Goal: Task Accomplishment & Management: Use online tool/utility

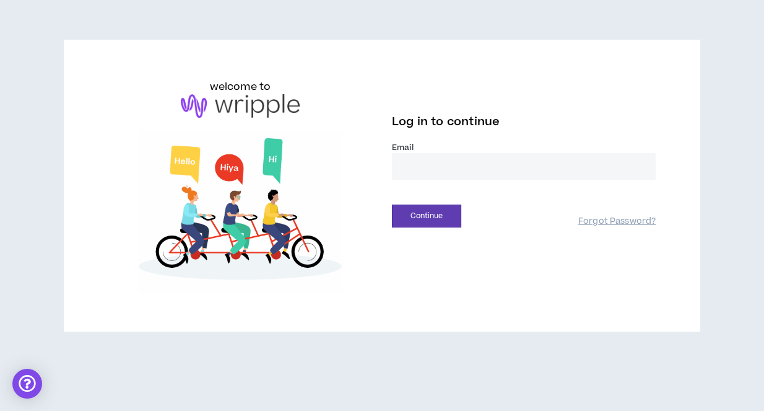
type input "**********"
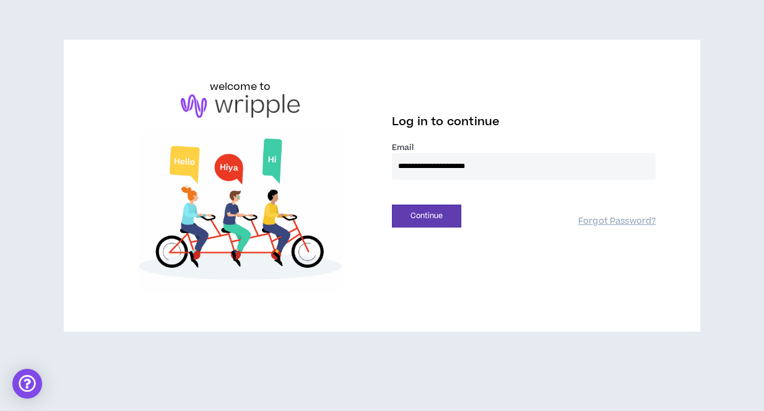
click at [426, 215] on button "Continue" at bounding box center [426, 215] width 69 height 23
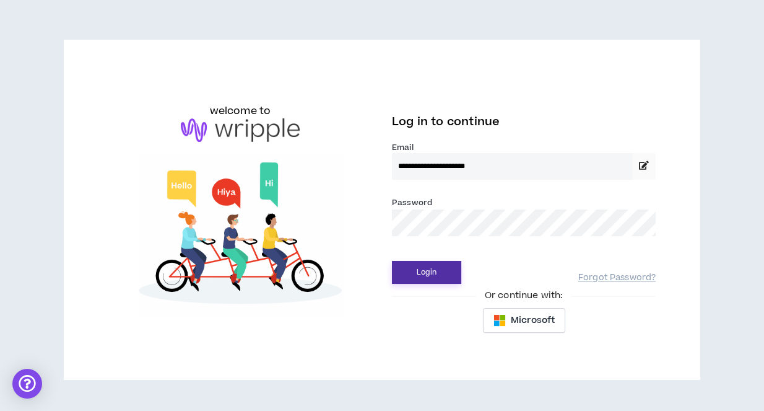
click at [421, 269] on button "Login" at bounding box center [426, 272] width 69 height 23
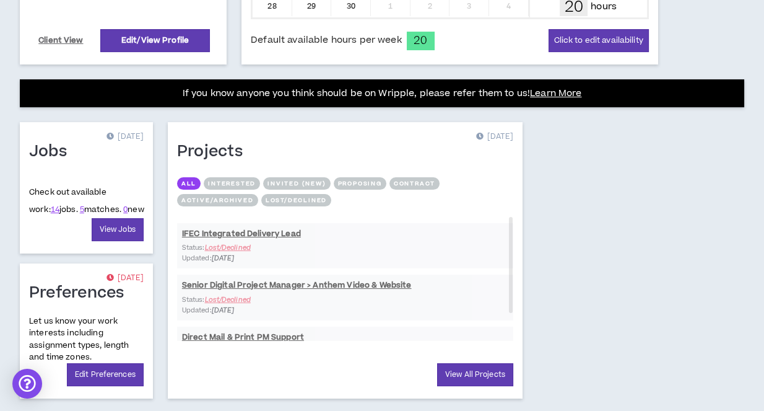
scroll to position [420, 0]
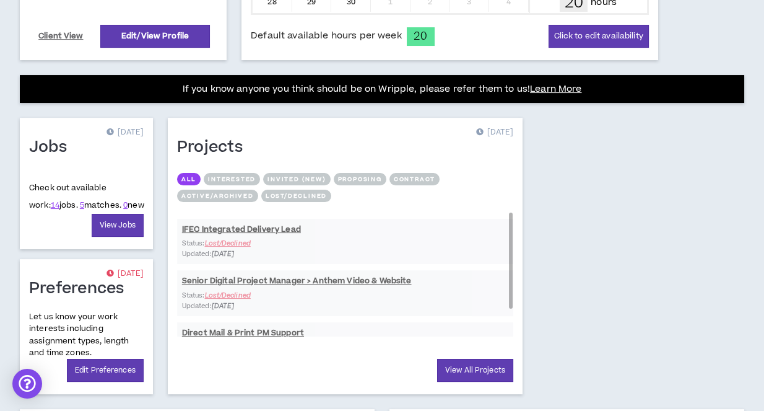
click at [308, 232] on div "IFEC Integrated Delivery Lead Status: Lost/Declined Updated: [DATE] Senior Digi…" at bounding box center [345, 292] width 336 height 161
click at [273, 225] on div "IFEC Integrated Delivery Lead Status: Lost/Declined Updated: [DATE] Senior Digi…" at bounding box center [345, 292] width 336 height 161
click at [51, 200] on link "14" at bounding box center [55, 204] width 9 height 11
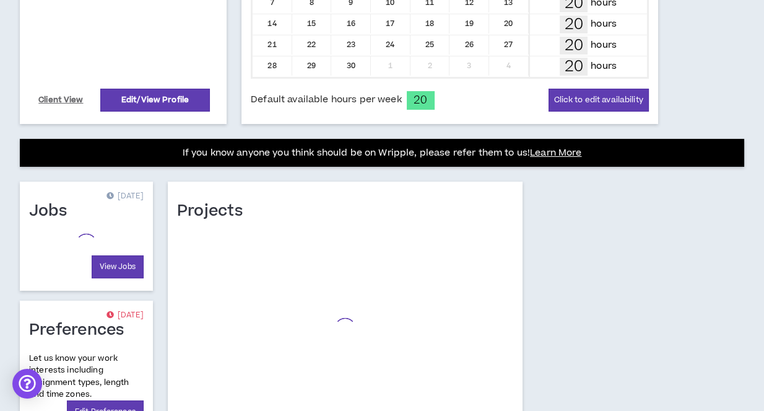
scroll to position [419, 0]
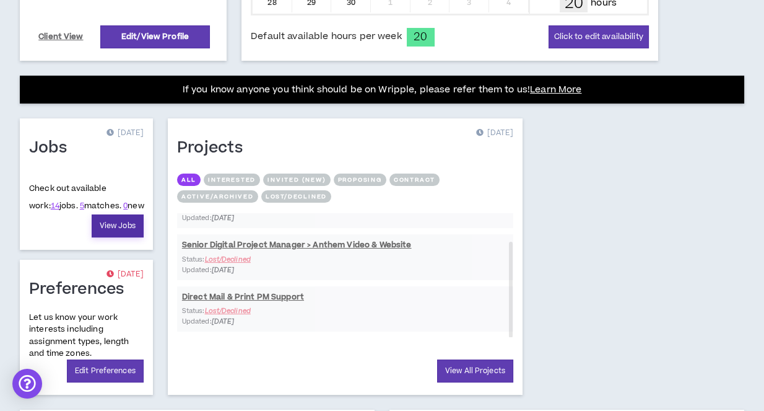
click at [110, 221] on link "View Jobs" at bounding box center [118, 225] width 52 height 23
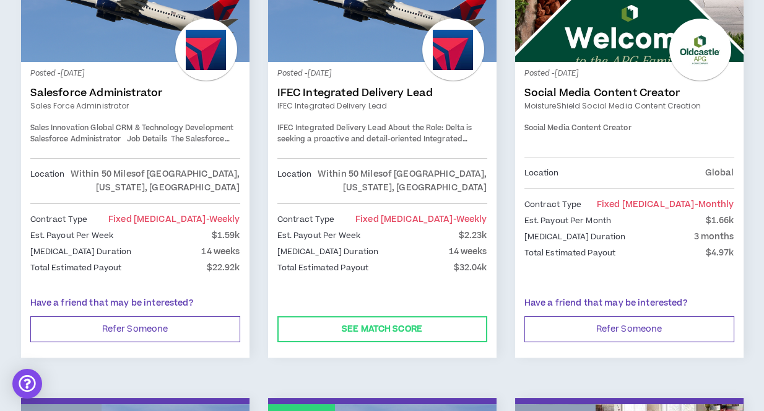
scroll to position [276, 0]
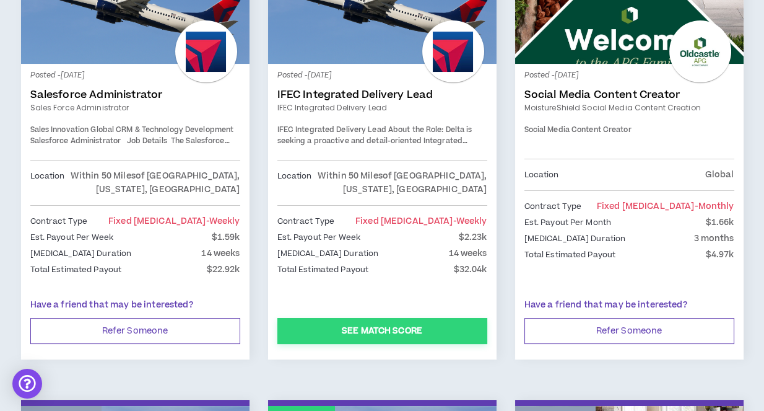
click at [384, 318] on button "See Match Score" at bounding box center [383, 331] width 210 height 26
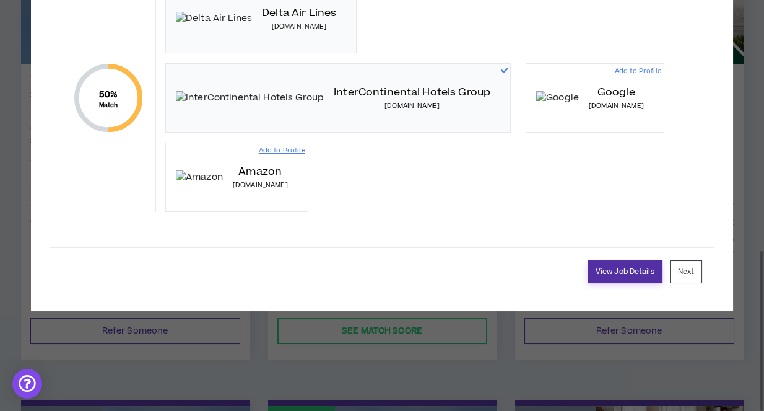
click at [631, 283] on link "View Job Details" at bounding box center [625, 271] width 75 height 23
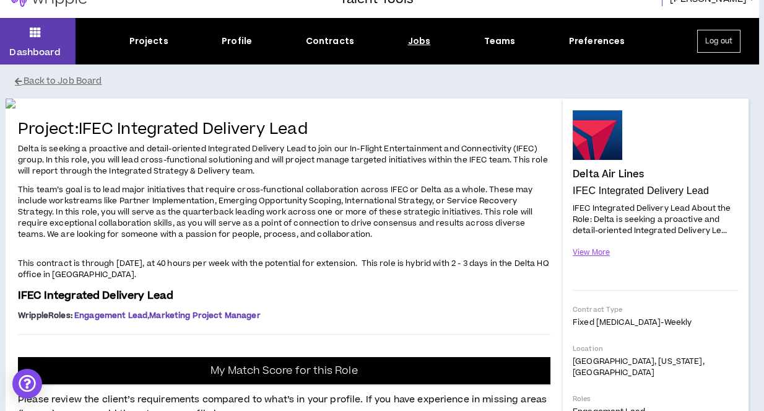
scroll to position [26, 5]
